Goal: Task Accomplishment & Management: Manage account settings

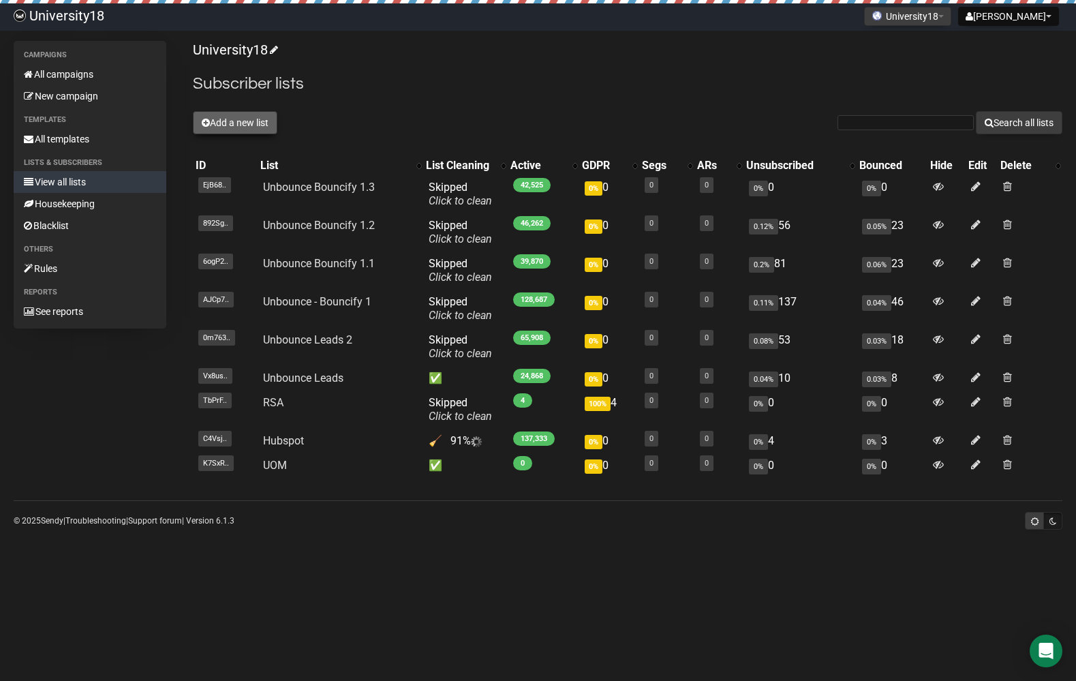
click at [262, 121] on button "Add a new list" at bounding box center [235, 122] width 85 height 23
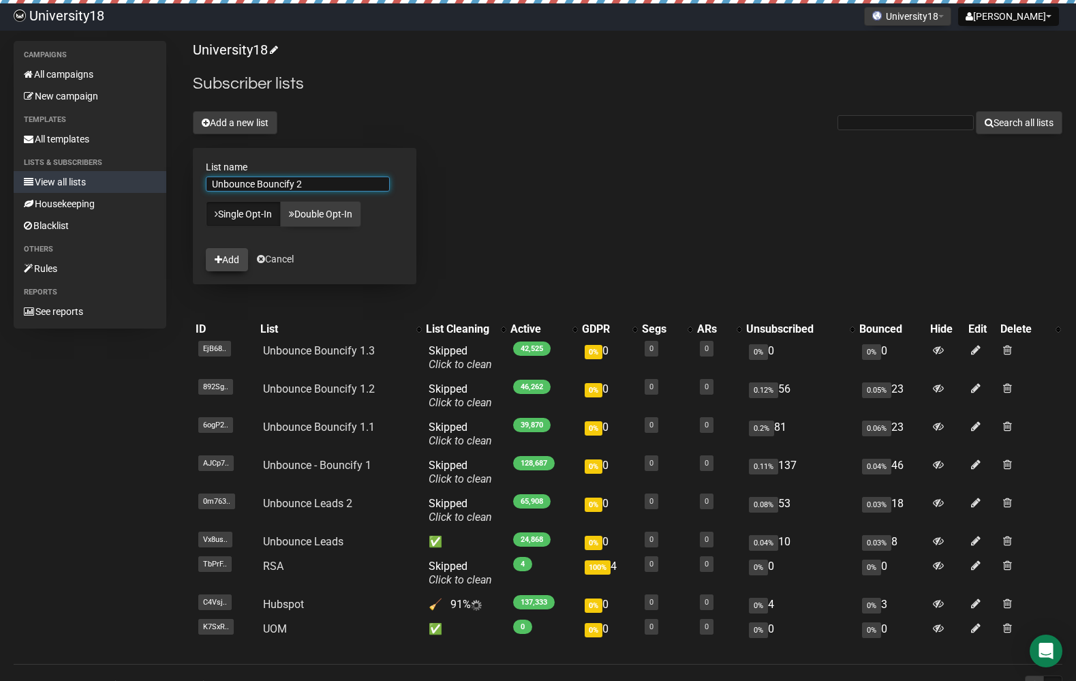
type input "Unbounce Bouncify 2"
click at [237, 256] on button "Add" at bounding box center [227, 259] width 42 height 23
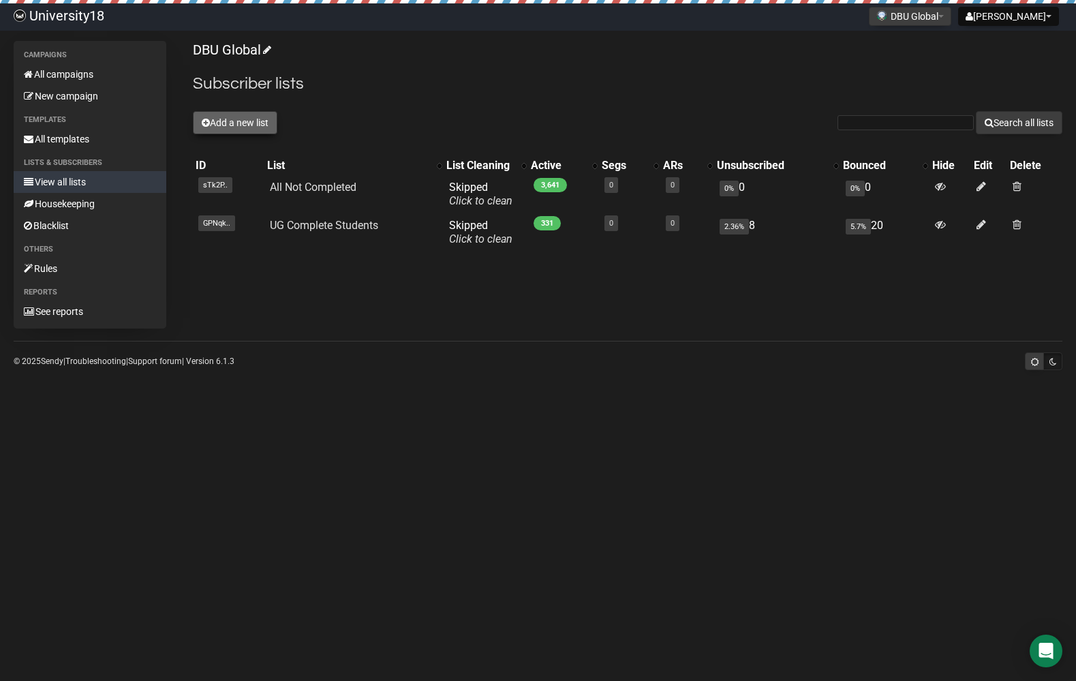
click at [273, 122] on button "Add a new list" at bounding box center [235, 122] width 85 height 23
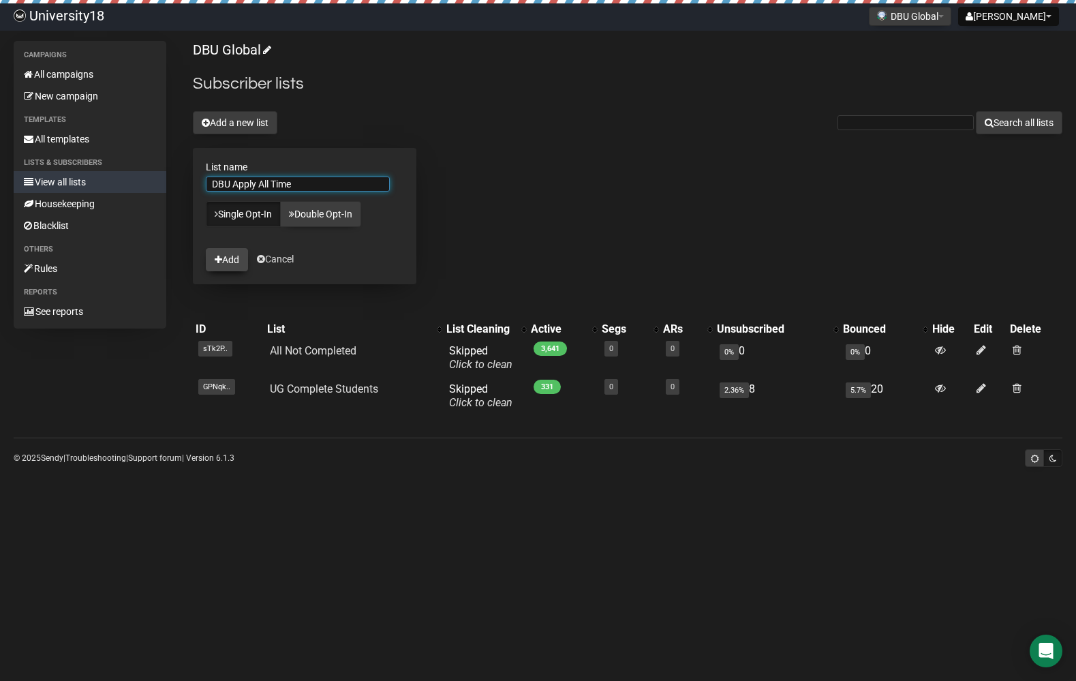
type input "DBU Apply All Time"
click at [220, 267] on button "Add" at bounding box center [227, 259] width 42 height 23
